Goal: Information Seeking & Learning: Learn about a topic

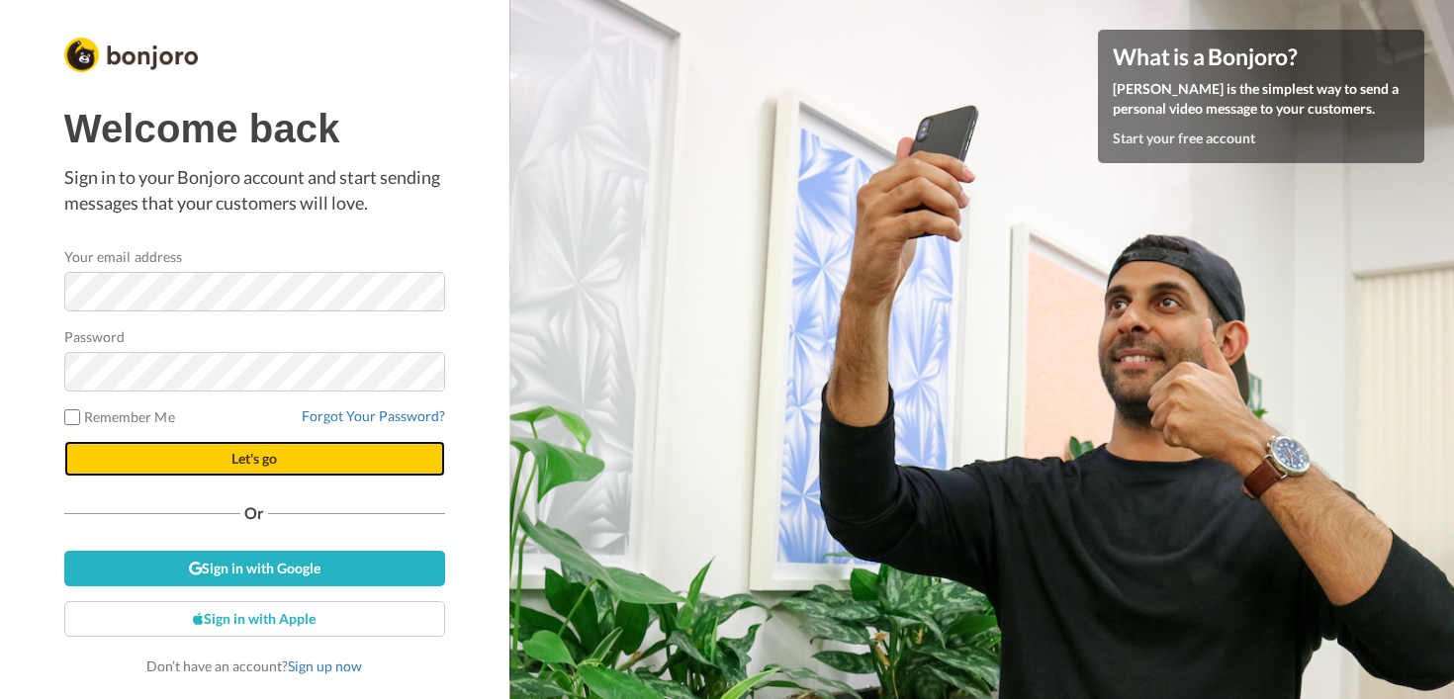
click at [271, 452] on span "Let's go" at bounding box center [255, 458] width 46 height 17
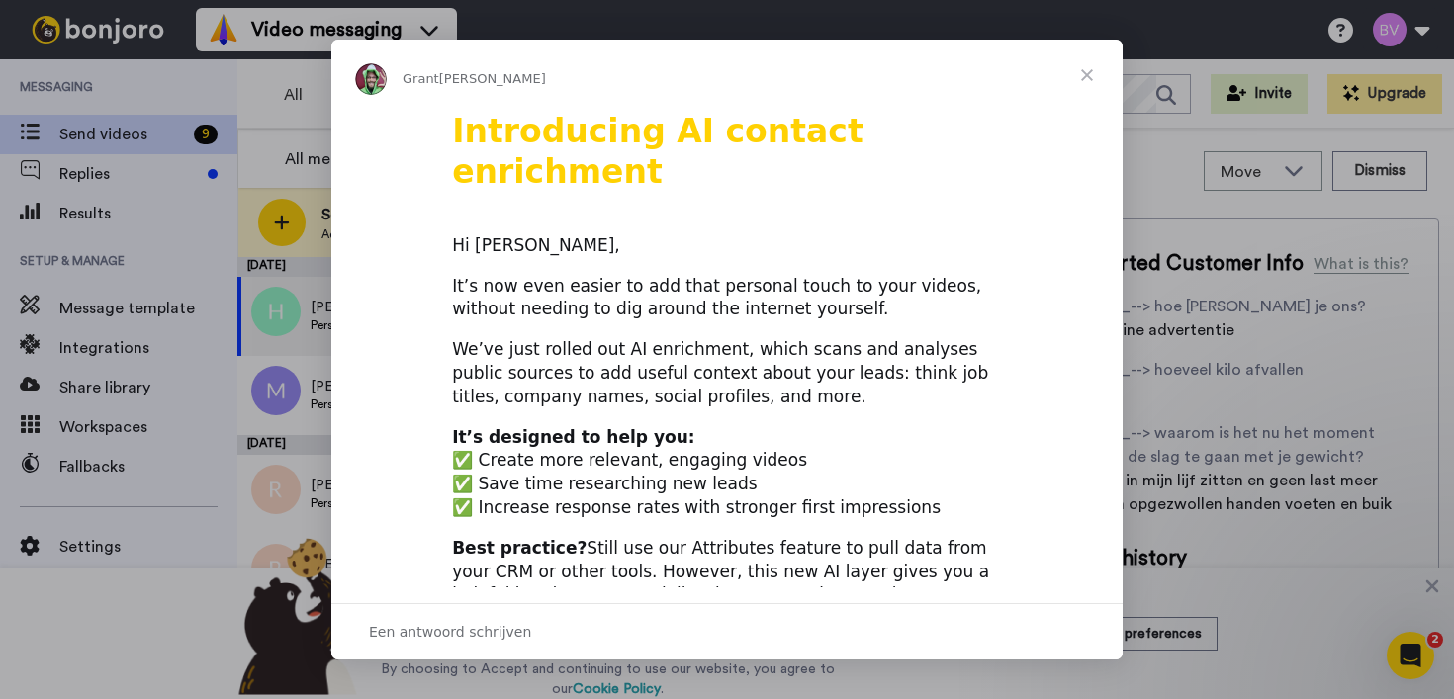
click at [1080, 70] on span "Sluiten" at bounding box center [1087, 75] width 71 height 71
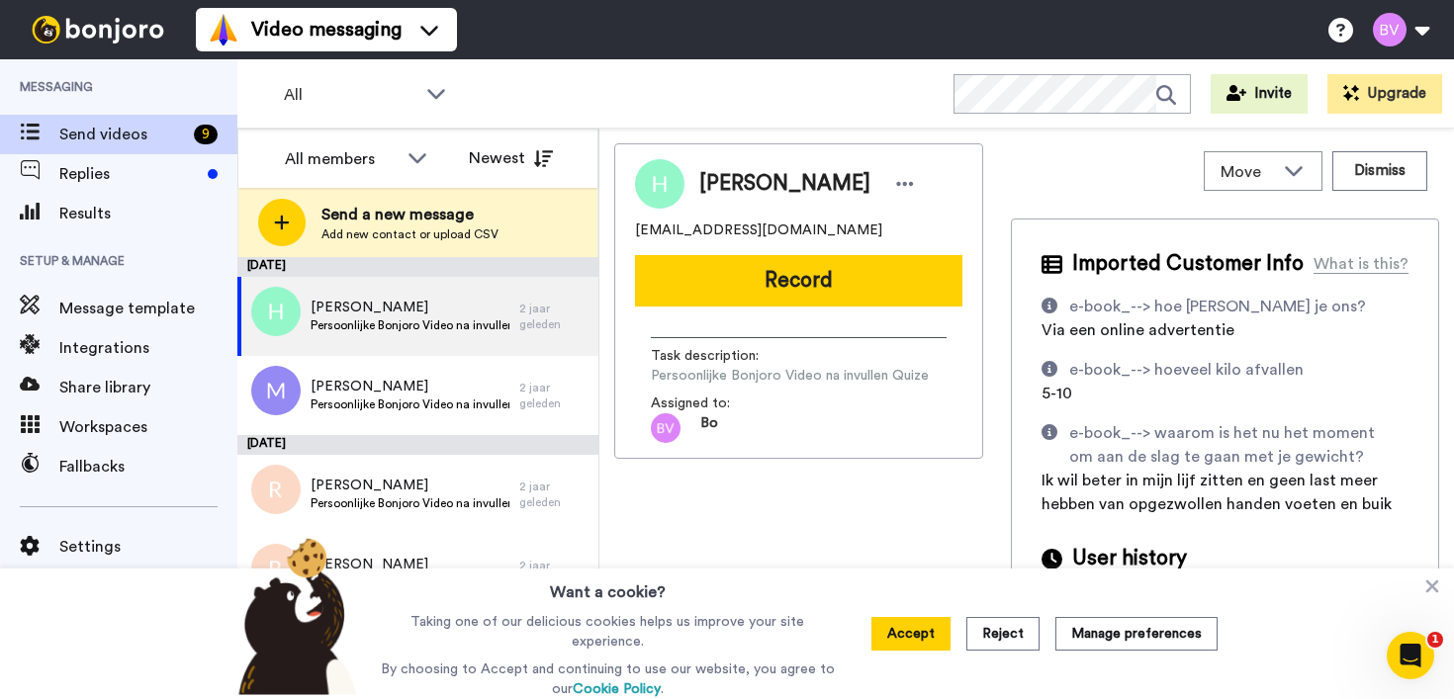
drag, startPoint x: 930, startPoint y: 629, endPoint x: 870, endPoint y: 606, distance: 64.5
click at [929, 629] on button "Accept" at bounding box center [911, 634] width 79 height 34
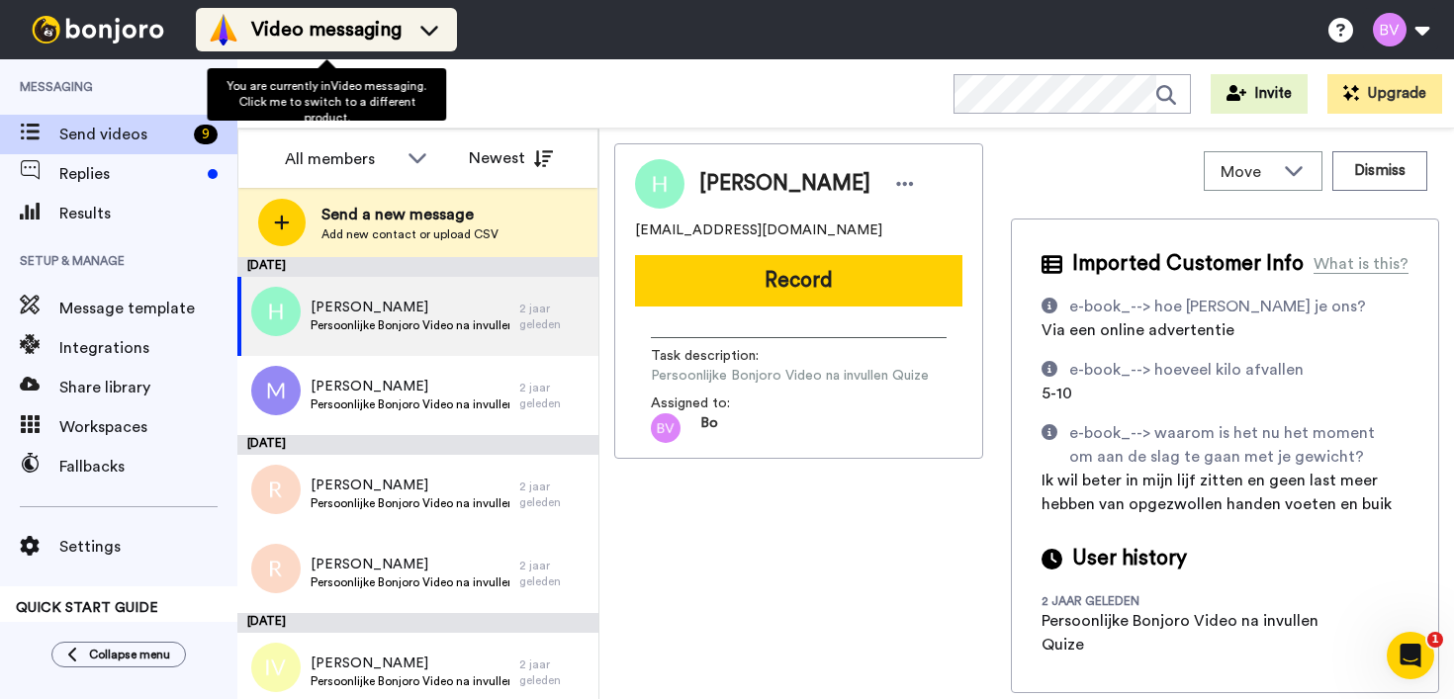
click at [360, 26] on span "Video messaging" at bounding box center [326, 30] width 150 height 28
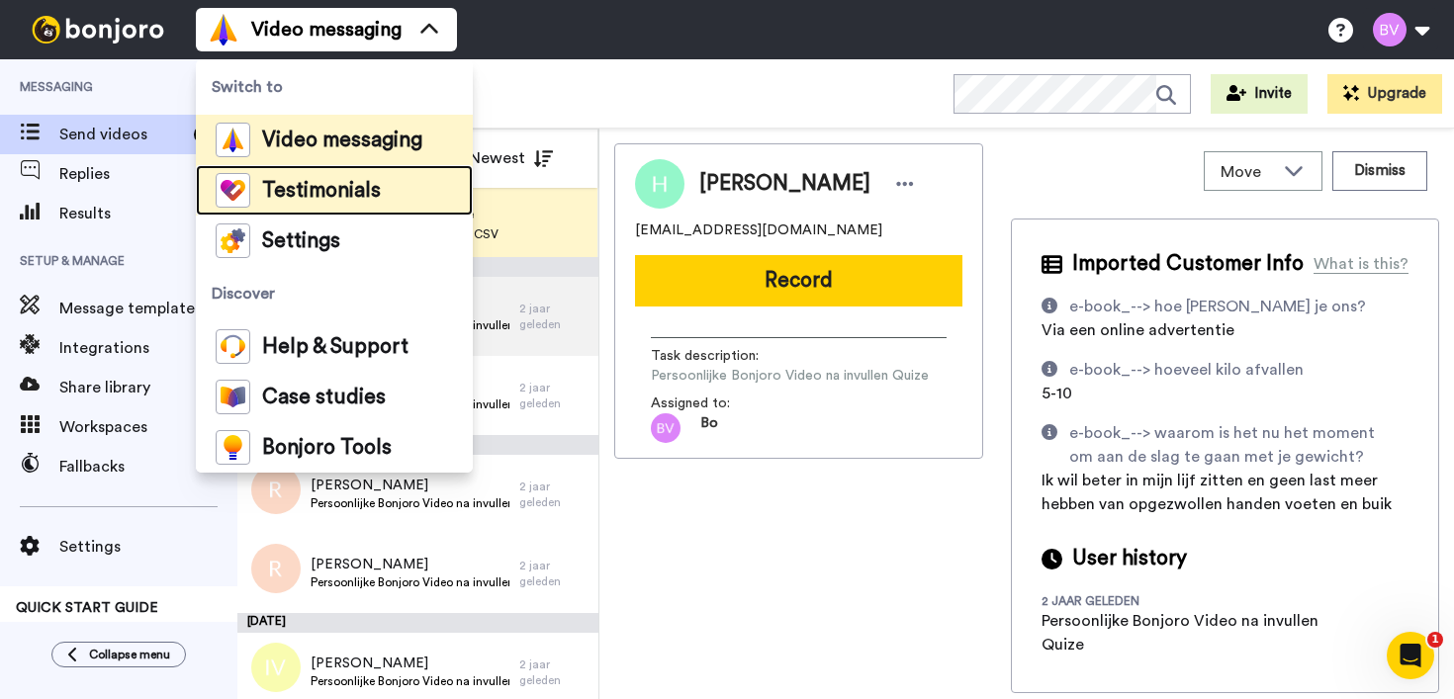
click at [326, 207] on div "Testimonials" at bounding box center [298, 190] width 165 height 35
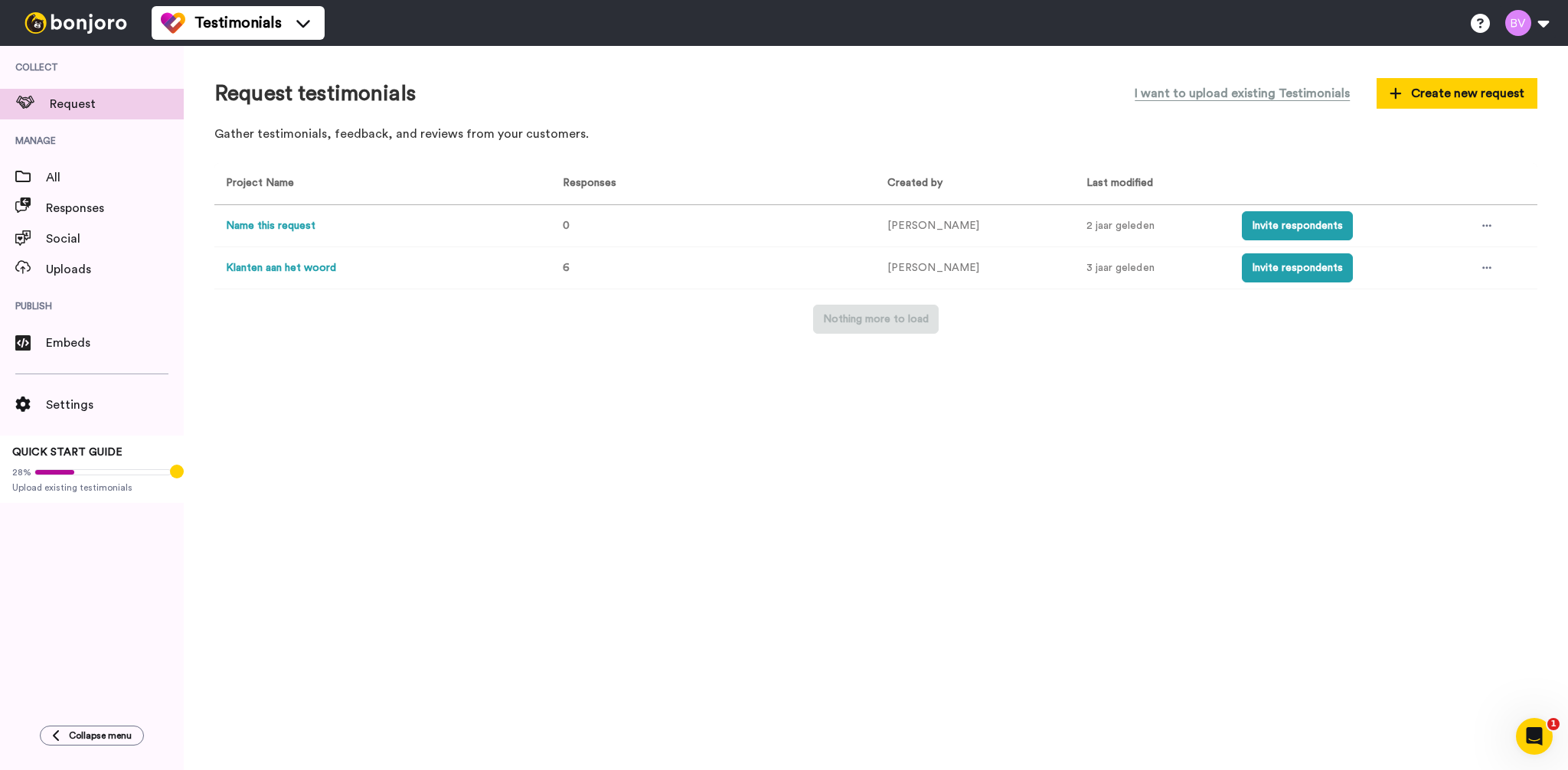
click at [472, 361] on div "Request testimonials I want to upload existing Testimonials Create new request …" at bounding box center [875, 408] width 1385 height 724
click at [328, 270] on button "Klanten aan het woord" at bounding box center [281, 268] width 110 height 16
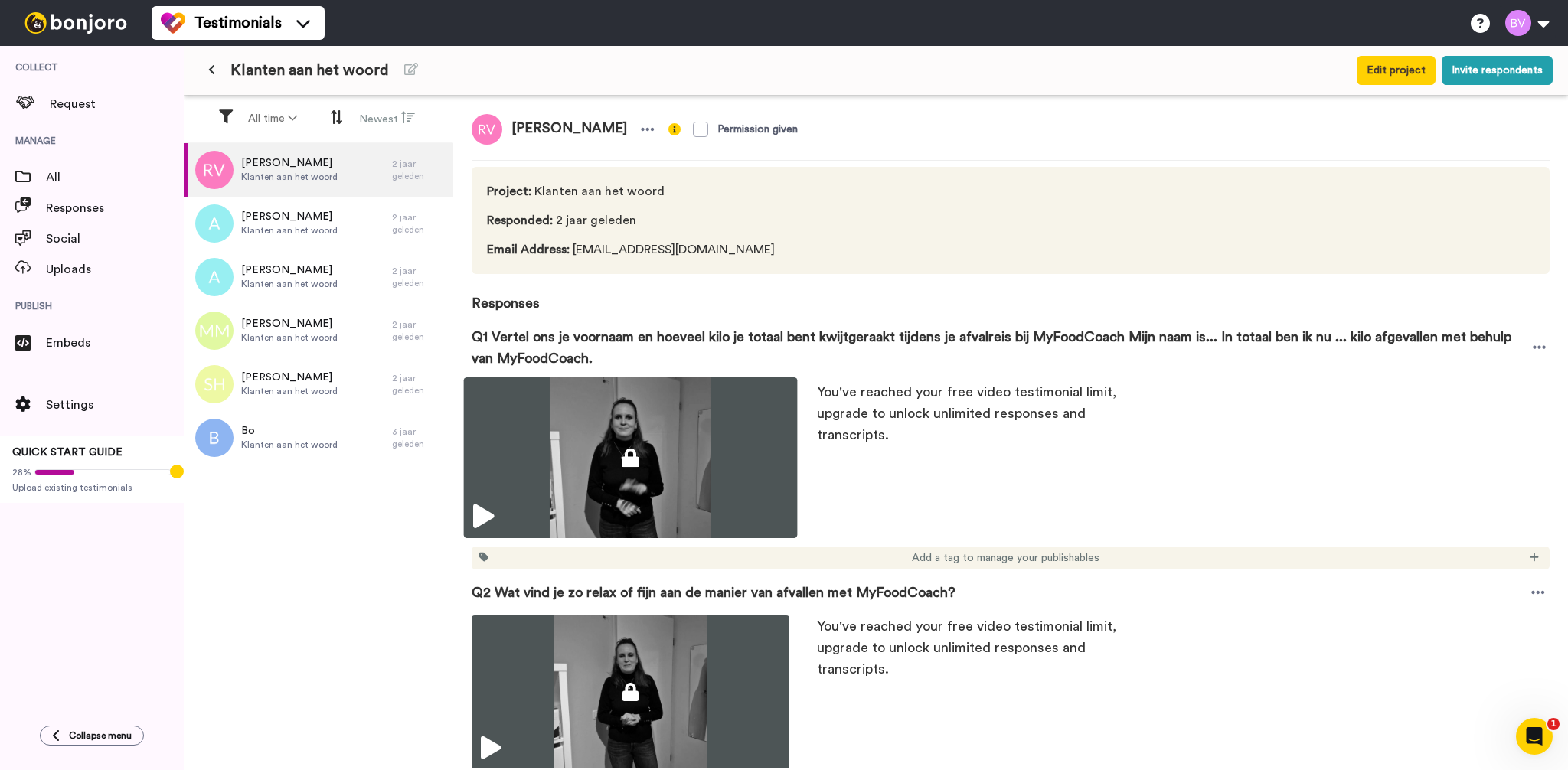
click at [647, 448] on img at bounding box center [631, 458] width 333 height 161
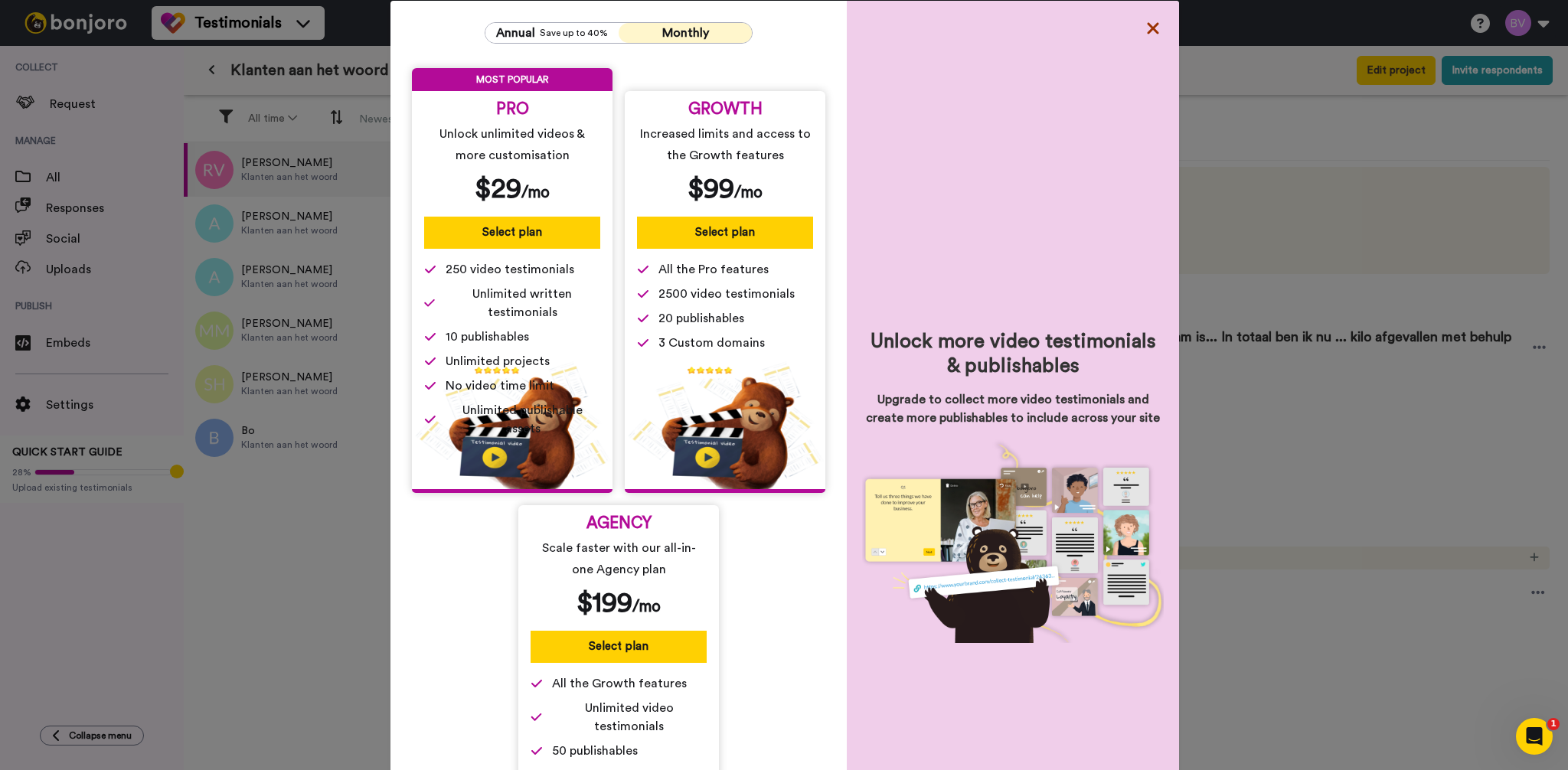
click at [1125, 31] on icon at bounding box center [1152, 28] width 12 height 12
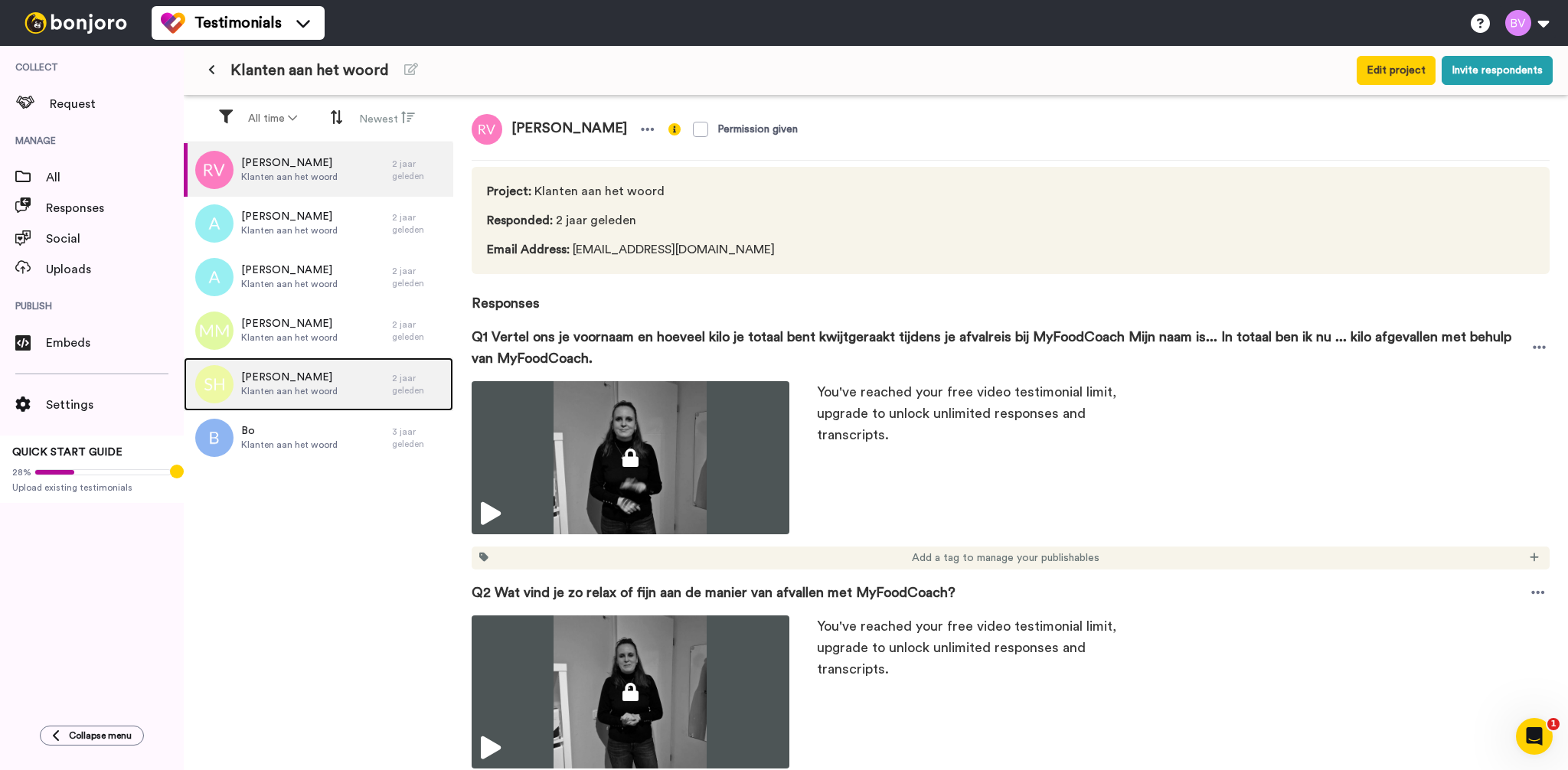
click at [286, 396] on span "Klanten aan het woord" at bounding box center [289, 392] width 97 height 12
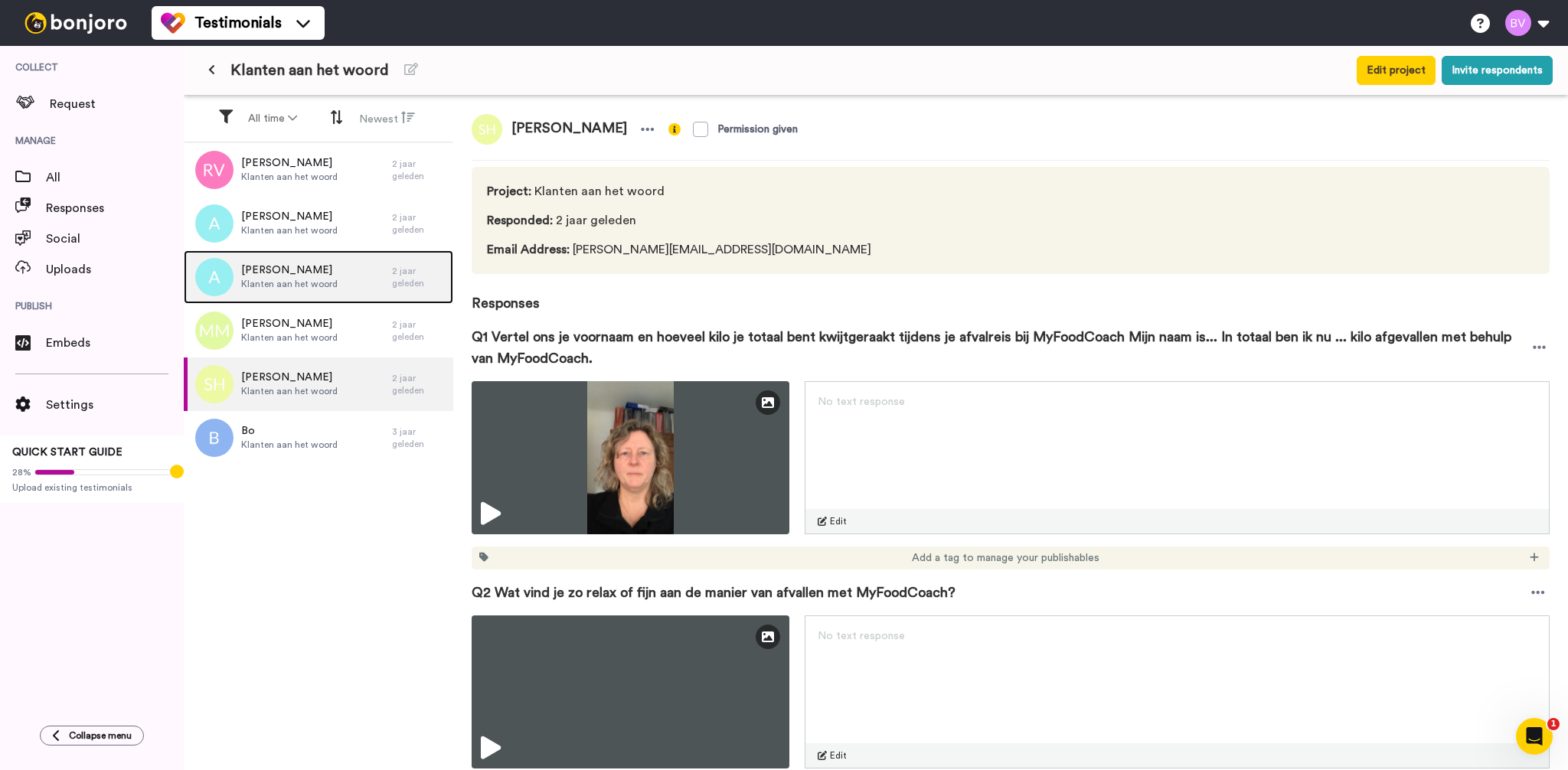
click at [278, 284] on span "Klanten aan het woord" at bounding box center [289, 284] width 97 height 12
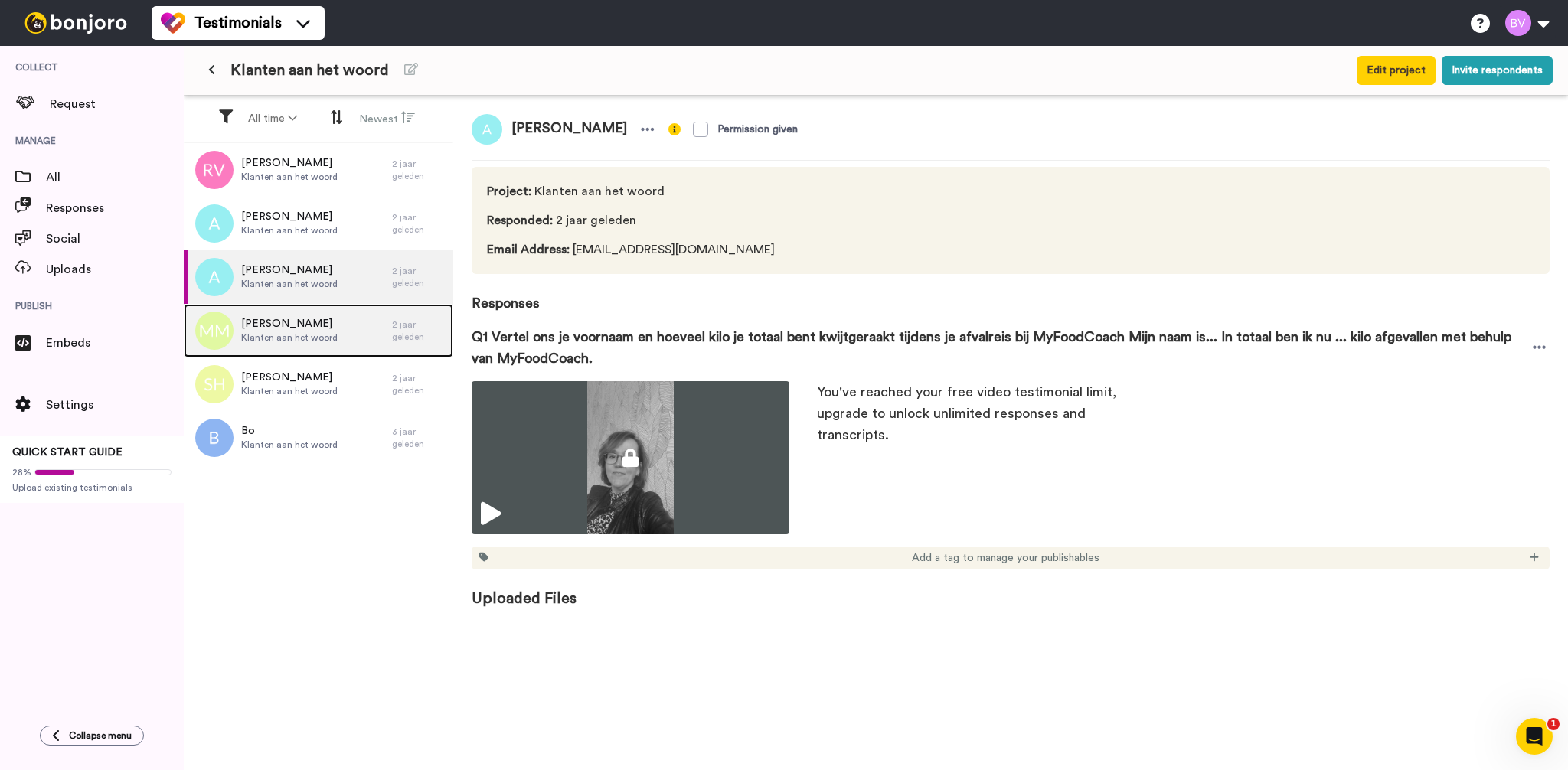
click at [272, 322] on span "[PERSON_NAME]" at bounding box center [289, 324] width 97 height 15
